Goal: Information Seeking & Learning: Learn about a topic

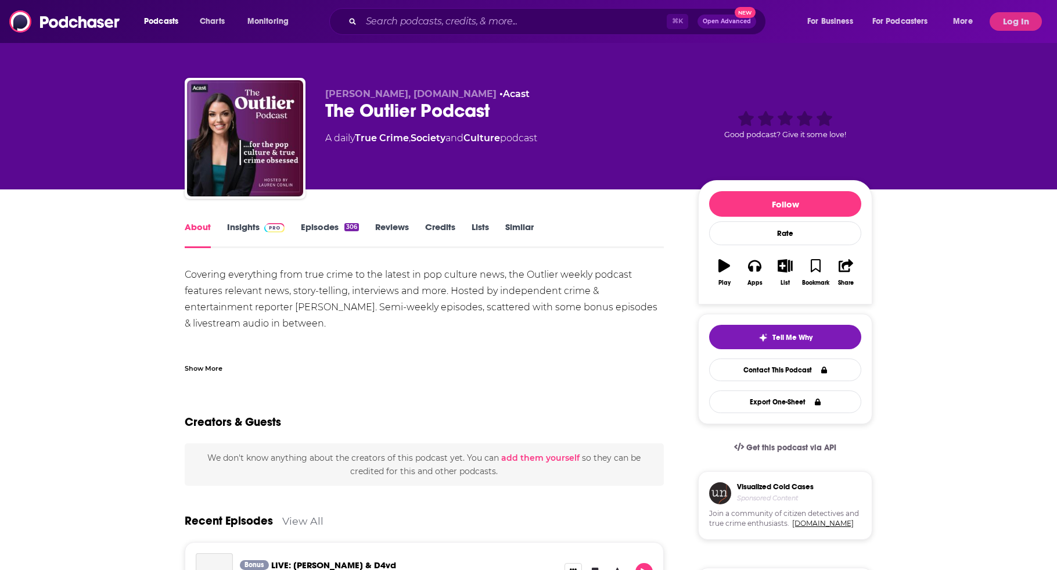
click at [264, 231] on link "Insights" at bounding box center [255, 234] width 57 height 27
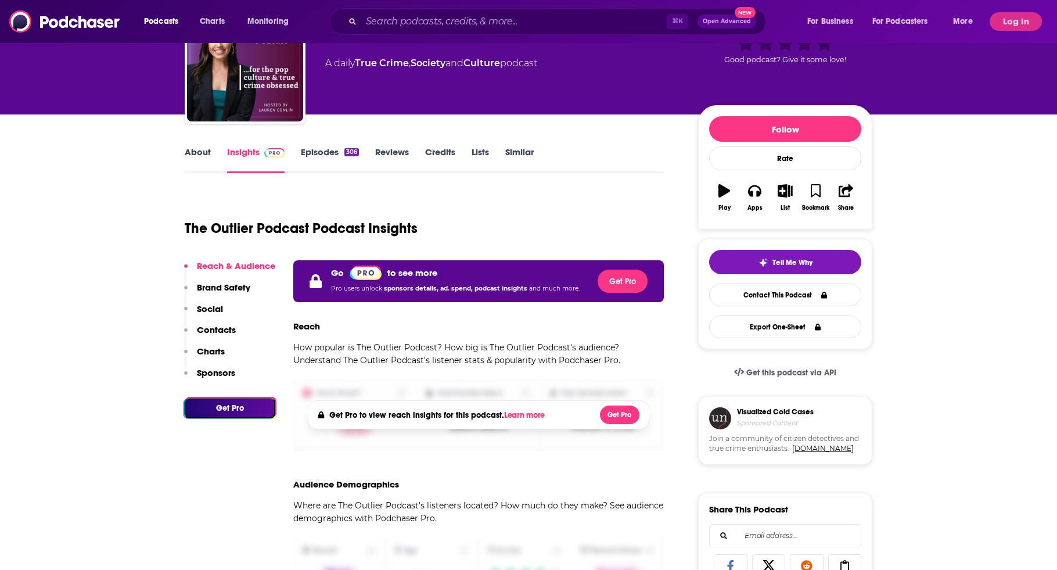
scroll to position [105, 0]
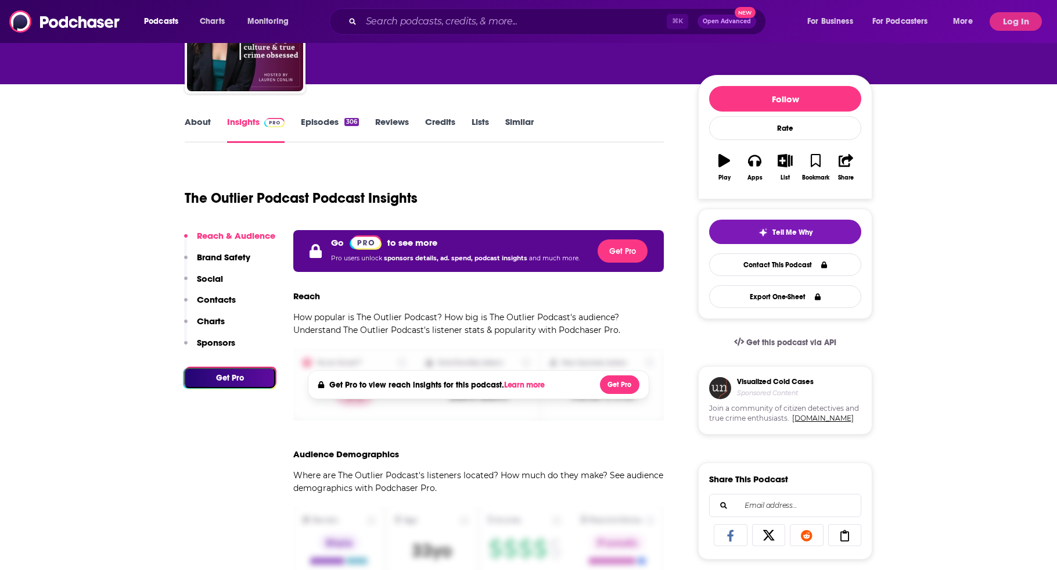
click at [1014, 32] on div "Podcasts Charts Monitoring ⌘ K Open Advanced New For Business For Podcasters Mo…" at bounding box center [528, 21] width 1057 height 43
click at [1010, 28] on button "Log In" at bounding box center [1015, 21] width 52 height 19
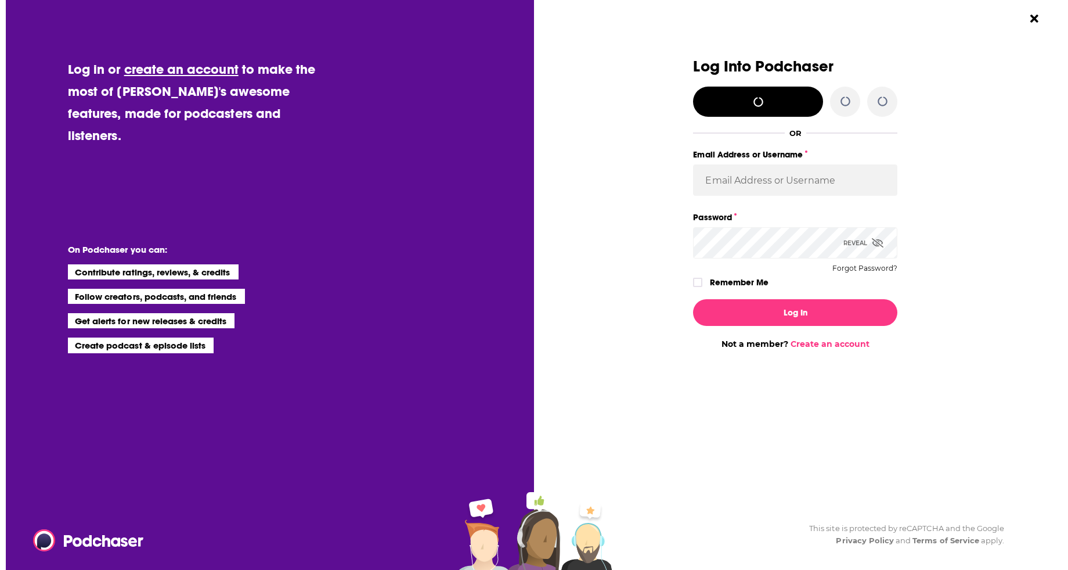
scroll to position [0, 0]
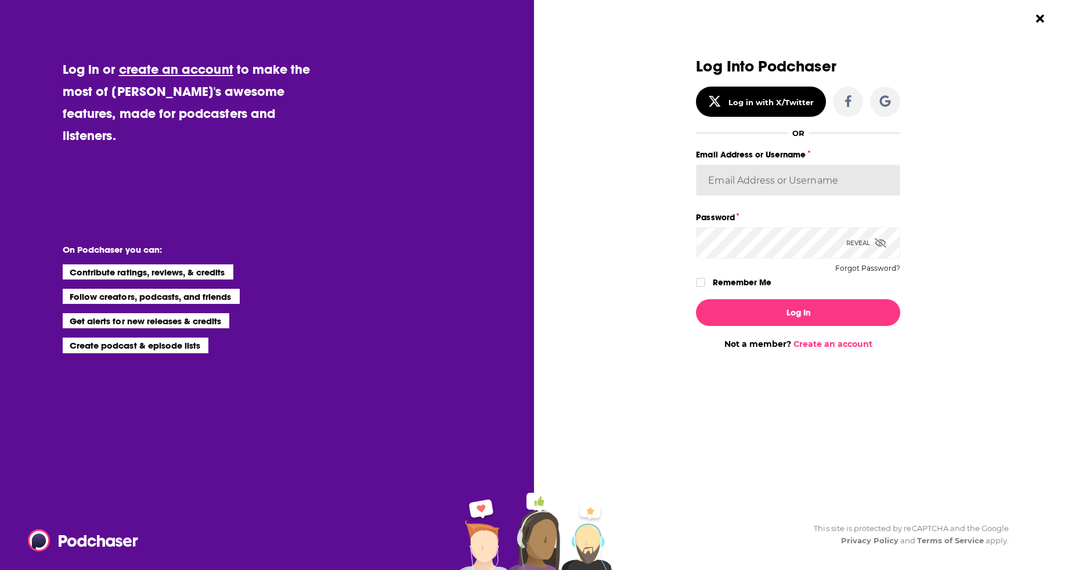
click at [747, 165] on input "Email Address or Username" at bounding box center [798, 179] width 204 height 31
type input "[PERSON_NAME][EMAIL_ADDRESS][DOMAIN_NAME]"
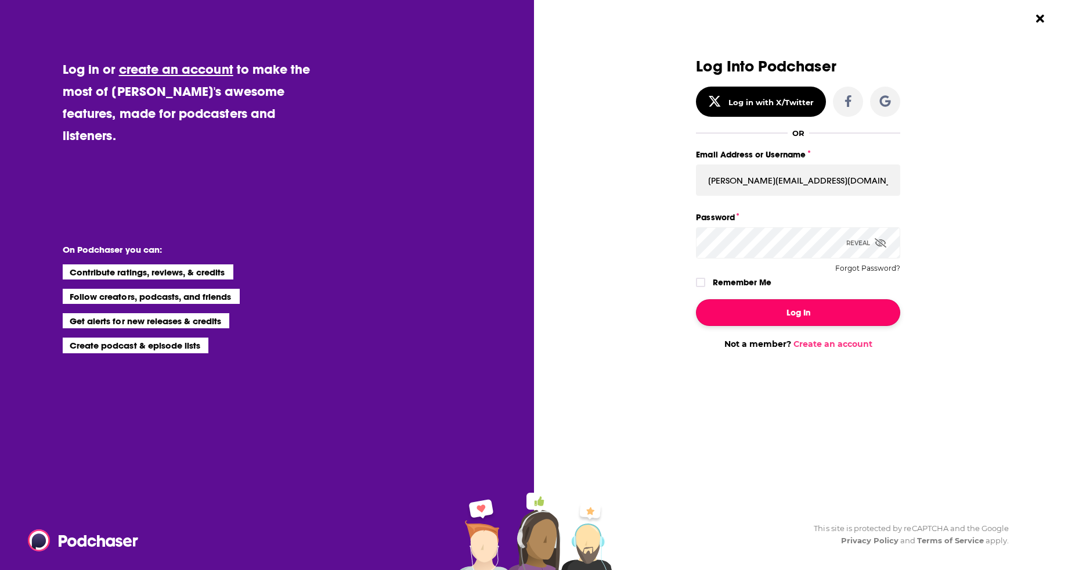
click at [740, 308] on button "Log In" at bounding box center [798, 312] width 204 height 27
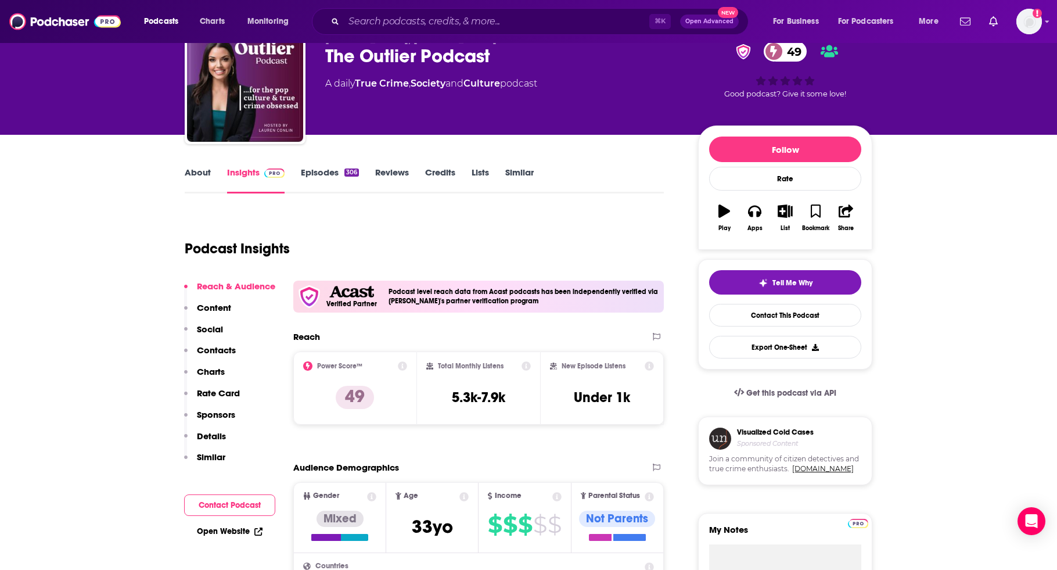
scroll to position [56, 0]
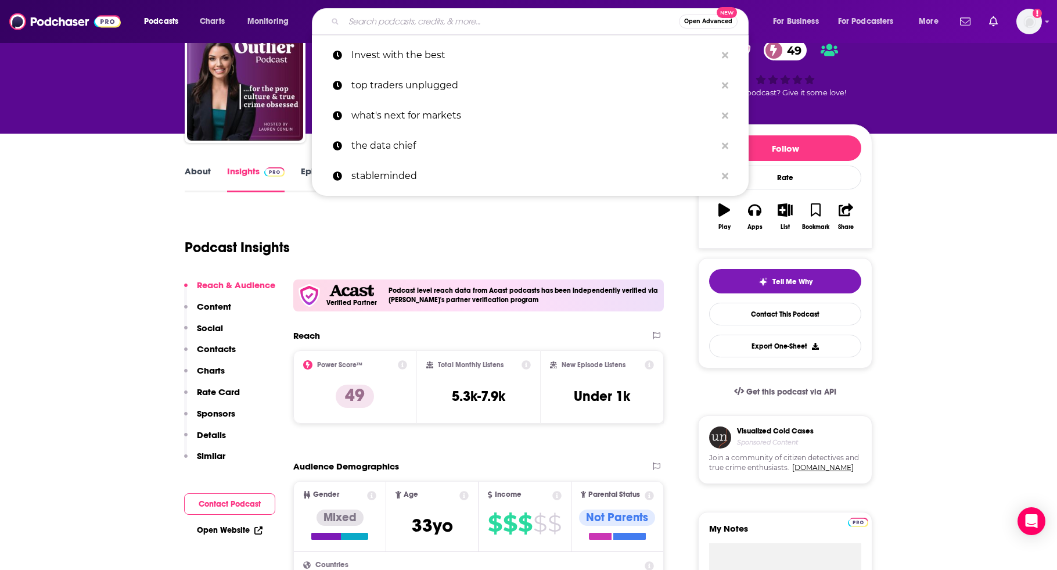
click at [393, 18] on input "Search podcasts, credits, & more..." at bounding box center [511, 21] width 335 height 19
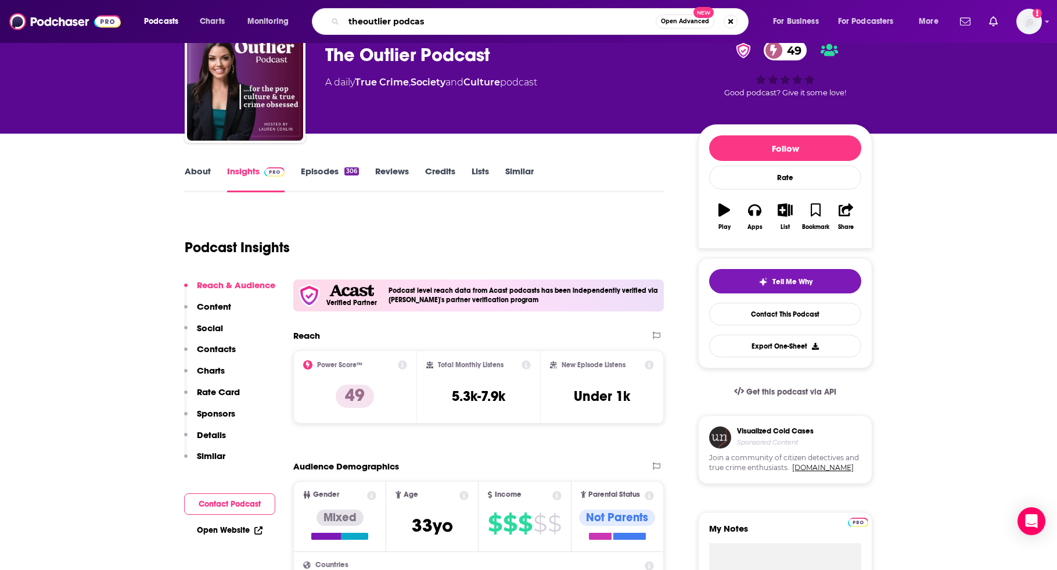
type input "theoutlier podcast"
